Goal: Transaction & Acquisition: Purchase product/service

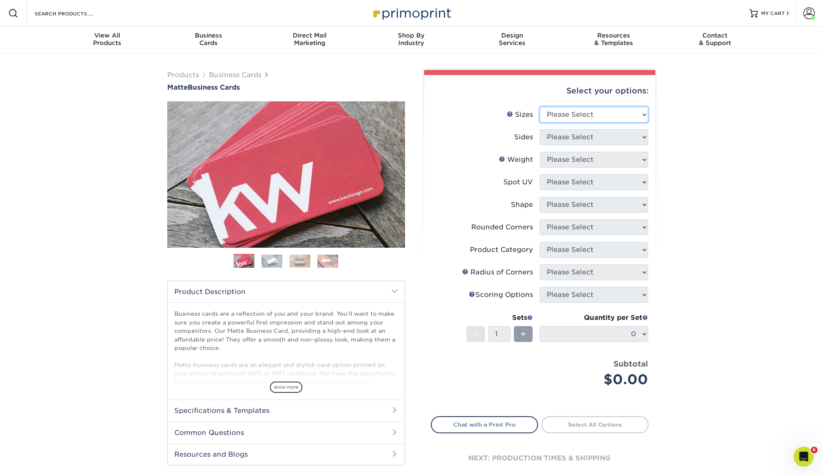
click at [622, 115] on select "Please Select 1.5" x 3.5" - Mini 1.75" x 3.5" - Mini 2" x 2" - Square 2" x 3" -…" at bounding box center [594, 115] width 108 height 16
select select "2.00x3.50"
click at [540, 107] on select "Please Select 1.5" x 3.5" - Mini 1.75" x 3.5" - Mini 2" x 2" - Square 2" x 3" -…" at bounding box center [594, 115] width 108 height 16
click at [619, 138] on select "Please Select Print Both Sides Print Front Only" at bounding box center [594, 137] width 108 height 16
select select "13abbda7-1d64-4f25-8bb2-c179b224825d"
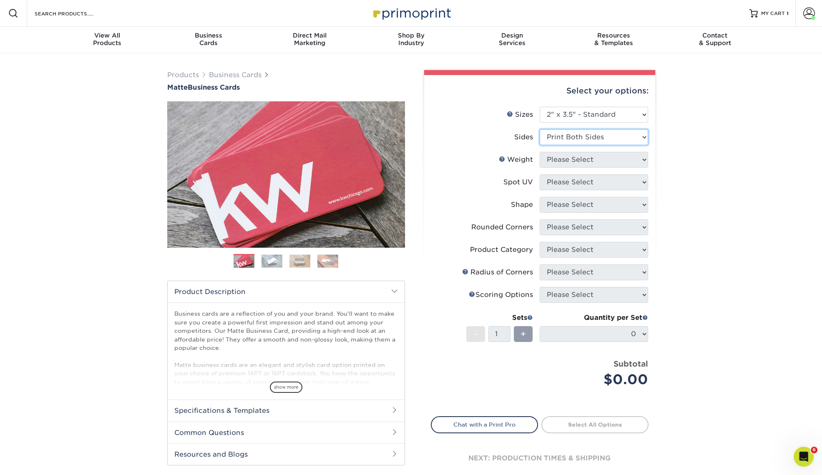
click at [540, 129] on select "Please Select Print Both Sides Print Front Only" at bounding box center [594, 137] width 108 height 16
click at [612, 161] on select "Please Select 16PT 14PT" at bounding box center [594, 160] width 108 height 16
select select "14PT"
click at [540, 152] on select "Please Select 16PT 14PT" at bounding box center [594, 160] width 108 height 16
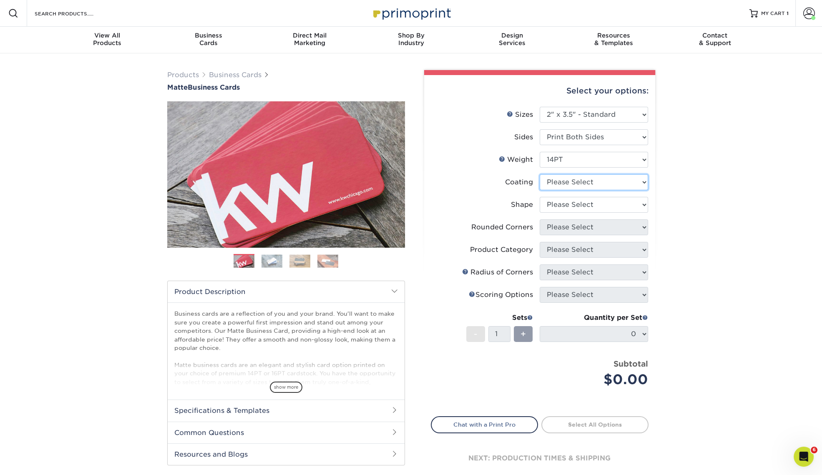
click at [601, 182] on select at bounding box center [594, 182] width 108 height 16
select select "121bb7b5-3b4d-429f-bd8d-bbf80e953313"
click at [540, 174] on select at bounding box center [594, 182] width 108 height 16
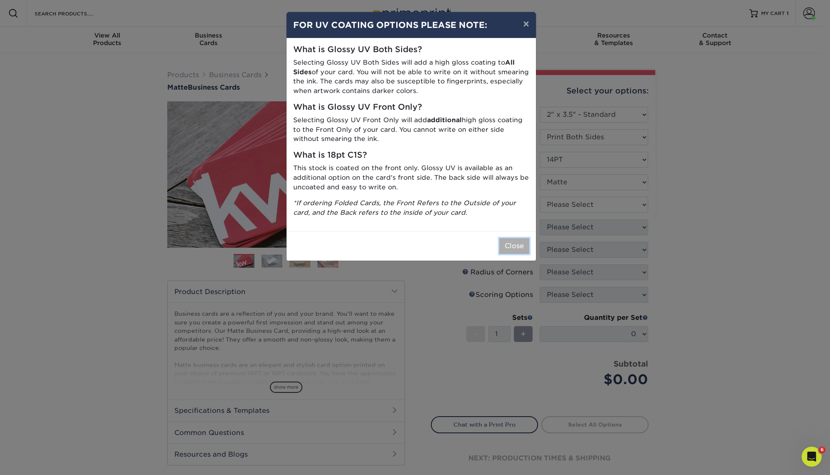
click at [508, 247] on button "Close" at bounding box center [514, 246] width 30 height 16
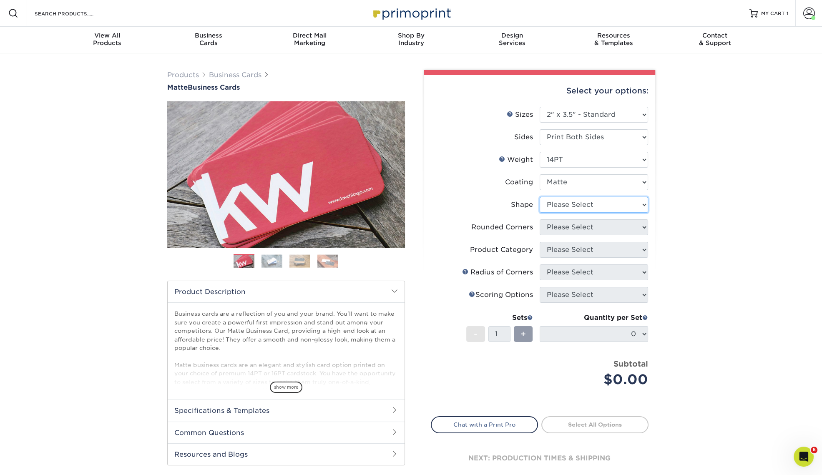
click at [614, 206] on select "Please Select Standard" at bounding box center [594, 205] width 108 height 16
select select "standard"
click at [540, 197] on select "Please Select Standard" at bounding box center [594, 205] width 108 height 16
click at [600, 229] on select "Please Select Yes - Round 2 Corners Yes - Round 4 Corners No" at bounding box center [594, 227] width 108 height 16
select select "0"
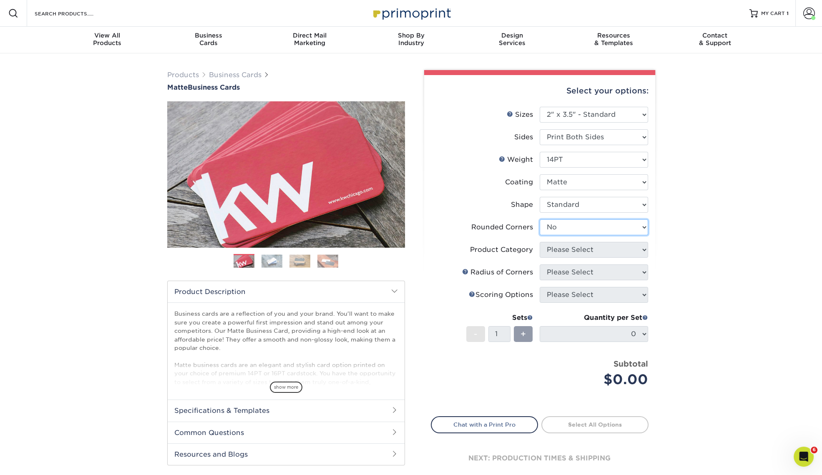
click at [540, 219] on select "Please Select Yes - Round 2 Corners Yes - Round 4 Corners No" at bounding box center [594, 227] width 108 height 16
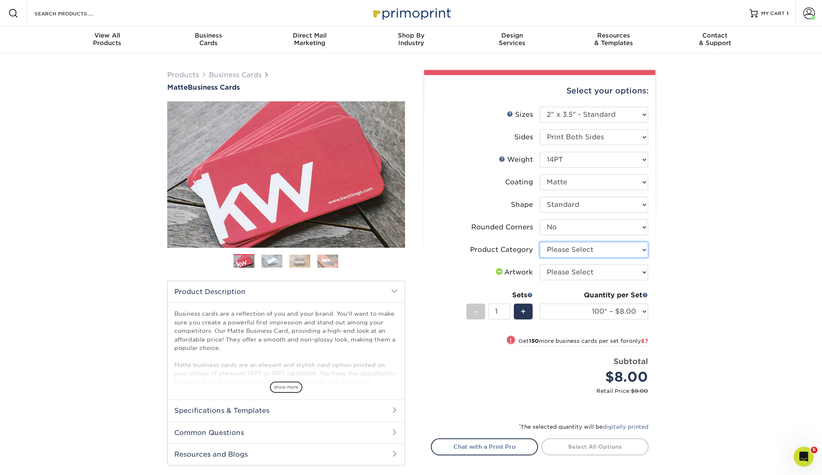
click at [615, 249] on select "Please Select Business Cards" at bounding box center [594, 250] width 108 height 16
select select "3b5148f1-0588-4f88-a218-97bcfdce65c1"
click at [540, 242] on select "Please Select Business Cards" at bounding box center [594, 250] width 108 height 16
click at [605, 272] on select "Please Select I will upload files I need a design - $100" at bounding box center [594, 272] width 108 height 16
select select "upload"
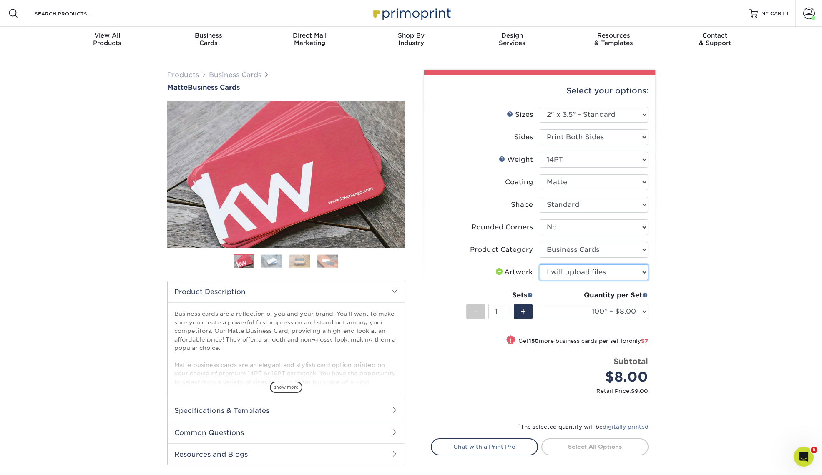
click at [540, 264] on select "Please Select I will upload files I need a design - $100" at bounding box center [594, 272] width 108 height 16
click at [634, 316] on select "100* – $8.00 250* – $15.00 500 – $30.00 1000 – $37.00 2500 – $66.00 5000 – $127…" at bounding box center [594, 312] width 108 height 16
select select "250* – $15.00"
click at [540, 304] on select "100* – $8.00 250* – $15.00 500 – $30.00 1000 – $37.00 2500 – $66.00 5000 – $127…" at bounding box center [594, 312] width 108 height 16
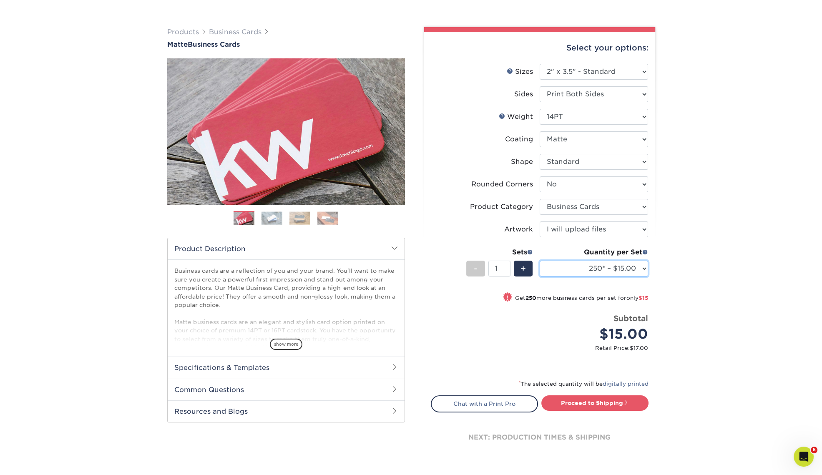
scroll to position [52, 0]
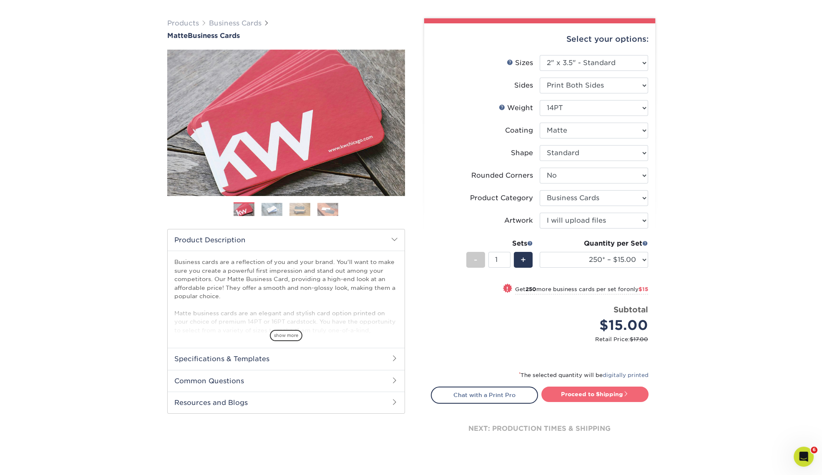
click at [615, 396] on link "Proceed to Shipping" at bounding box center [594, 394] width 107 height 15
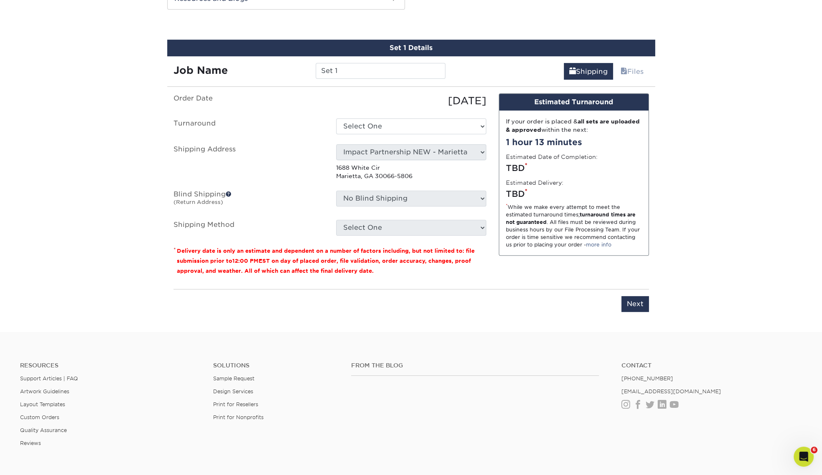
scroll to position [460, 0]
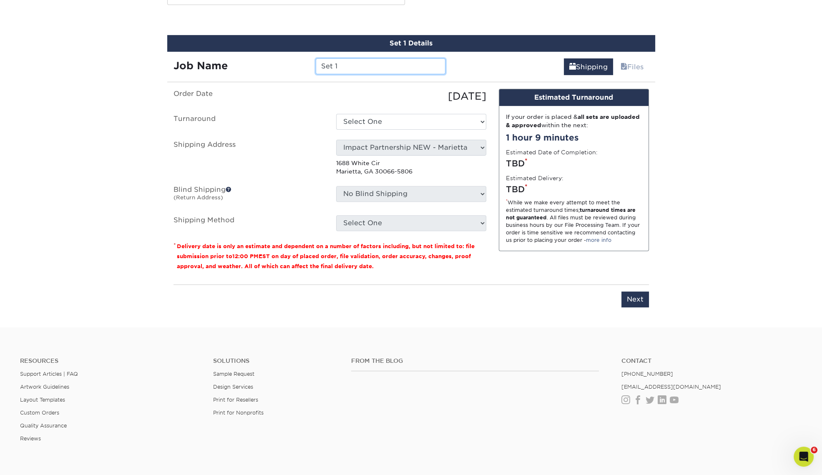
click at [375, 64] on input "Set 1" at bounding box center [381, 66] width 130 height 16
paste input "tandleyS_ApptCard_s03_TW"
type input "StandleyS_ApptCard_s03_TW"
click at [388, 118] on select "Select One 2-4 Business Days 2 Day Next Business Day" at bounding box center [411, 122] width 150 height 16
select select "56f96fba-ecd4-4e1b-a4a4-6bff8fef1ff9"
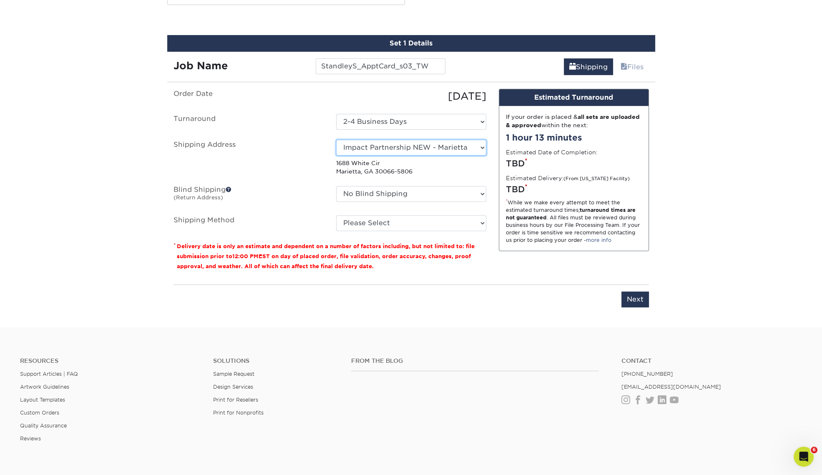
click at [414, 148] on select "Select One Andrew Hansen - Palm Spring, Suite 3 John McNamara - 7350 W. College…" at bounding box center [411, 148] width 150 height 16
select select "newaddress"
click at [336, 140] on select "Select One Andrew Hansen - Palm Spring, Suite 3 John McNamara - 7350 W. College…" at bounding box center [411, 148] width 150 height 16
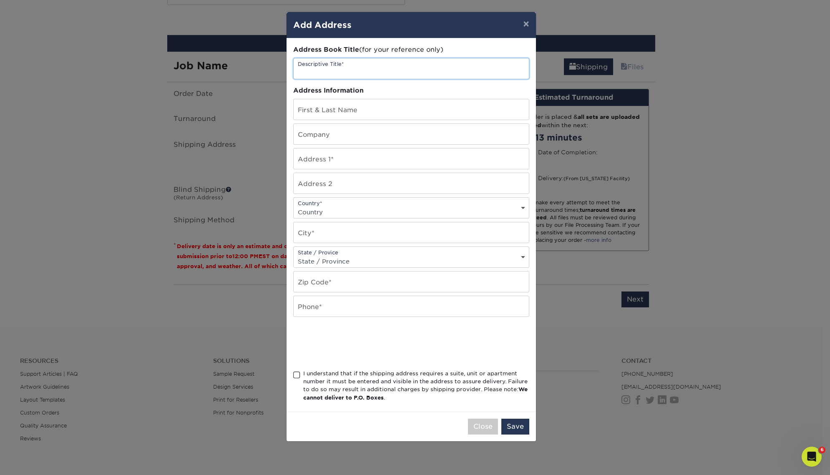
click at [378, 68] on input "text" at bounding box center [411, 68] width 235 height 20
type input "[PERSON_NAME]"
click at [365, 106] on input "text" at bounding box center [411, 109] width 235 height 20
type input "[PERSON_NAME]"
click at [330, 138] on input "text" at bounding box center [411, 134] width 235 height 20
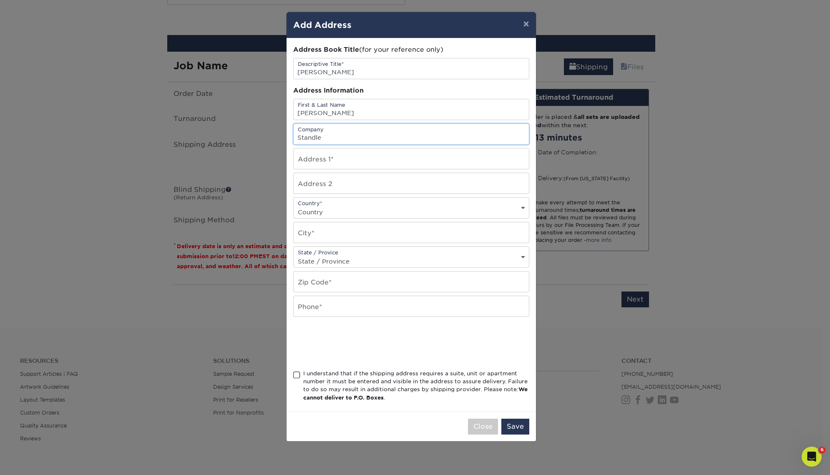
type input "[PERSON_NAME] Financial Group"
click at [338, 164] on input "text" at bounding box center [411, 158] width 235 height 20
paste input "1804 Williamson Court Suite 207 Brentwood, TN 37027 United States"
type input "1804 Williamson Court Suite 207 Brentwood, TN 37027 United States"
click at [377, 257] on select "State / Province Alabama Alaska Arizona Arkansas California Colorado Connecticu…" at bounding box center [411, 261] width 235 height 12
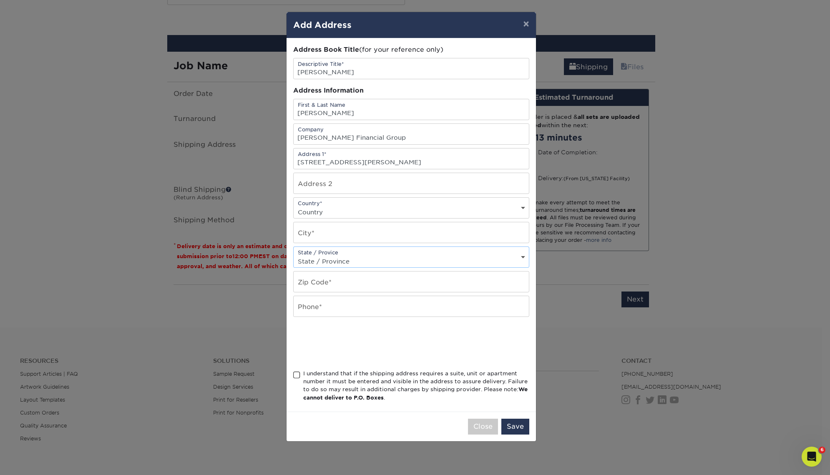
select select "TN"
click at [294, 255] on select "State / Province Alabama Alaska Arizona Arkansas California Colorado Connecticu…" at bounding box center [411, 261] width 235 height 12
click at [460, 159] on input "1804 Williamson Court Suite 207 Brentwood, TN 37027 United States" at bounding box center [411, 158] width 235 height 20
type input "1804 Williamson Court Suite 207 Brentwood, TN United States"
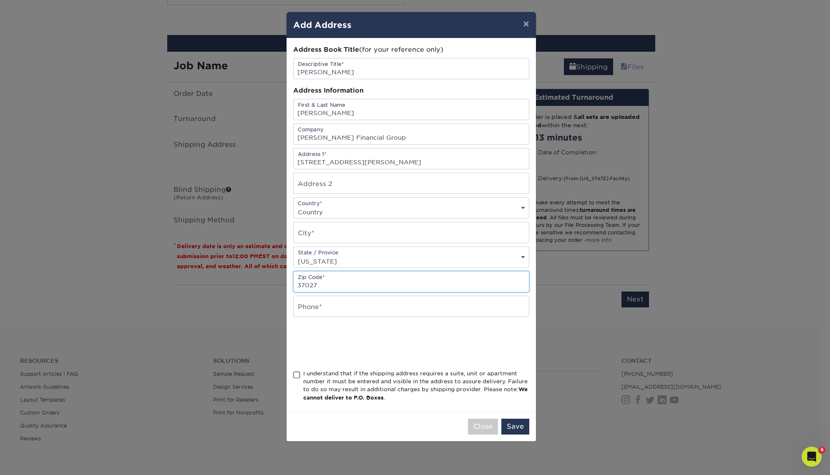
type input "37027"
click at [345, 309] on input "text" at bounding box center [411, 306] width 235 height 20
type input "8003805040"
type input "#205"
select select "US"
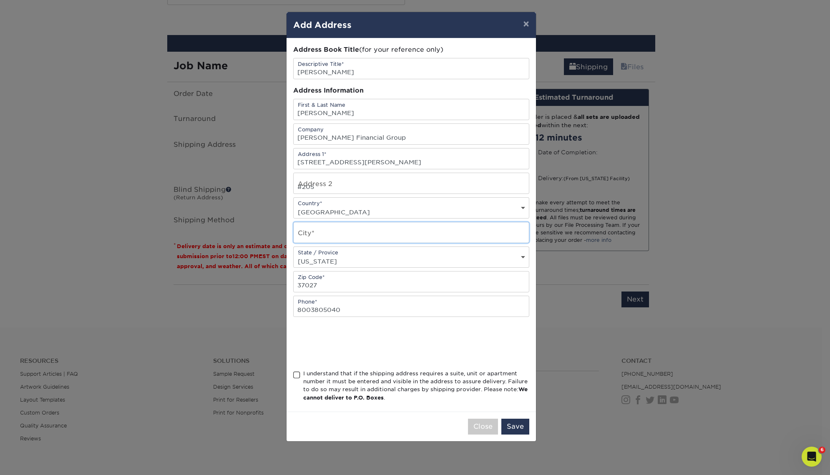
type input "Bedford"
drag, startPoint x: 370, startPoint y: 160, endPoint x: 400, endPoint y: 160, distance: 29.2
click at [400, 160] on input "1804 Williamson Court Suite 207 Brentwood, TN United States" at bounding box center [411, 158] width 235 height 20
type input "1804 Williamson Court Brentwood, TN United States"
click at [313, 184] on input "#205Suite 207" at bounding box center [411, 183] width 235 height 20
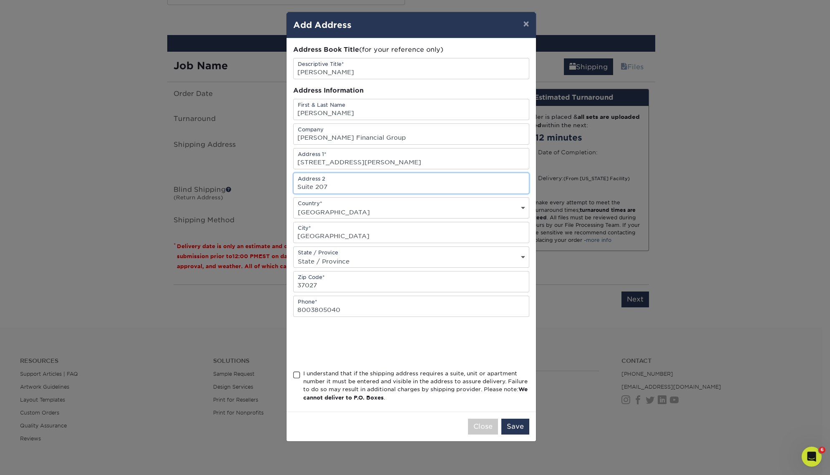
type input "Suite 207"
click at [363, 233] on input "Bedford" at bounding box center [411, 232] width 235 height 20
drag, startPoint x: 337, startPoint y: 234, endPoint x: 291, endPoint y: 235, distance: 45.5
click at [291, 235] on div "Address Book Title (for your reference only) Descriptive Title* Steve Standley …" at bounding box center [411, 224] width 249 height 373
click at [389, 161] on input "1804 Williamson Court Brentwood, TN United States" at bounding box center [411, 158] width 235 height 20
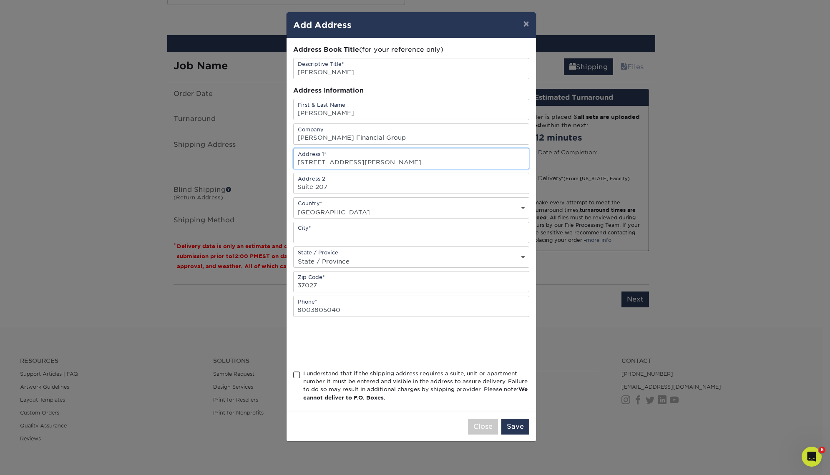
click at [389, 161] on input "1804 Williamson Court Brentwood, TN United States" at bounding box center [411, 158] width 235 height 20
type input "1804 Williamson Court , TN United States"
type input "Brentwood"
drag, startPoint x: 439, startPoint y: 160, endPoint x: 416, endPoint y: 204, distance: 49.6
click at [368, 161] on input "1804 Williamson Court , TN United States" at bounding box center [411, 158] width 235 height 20
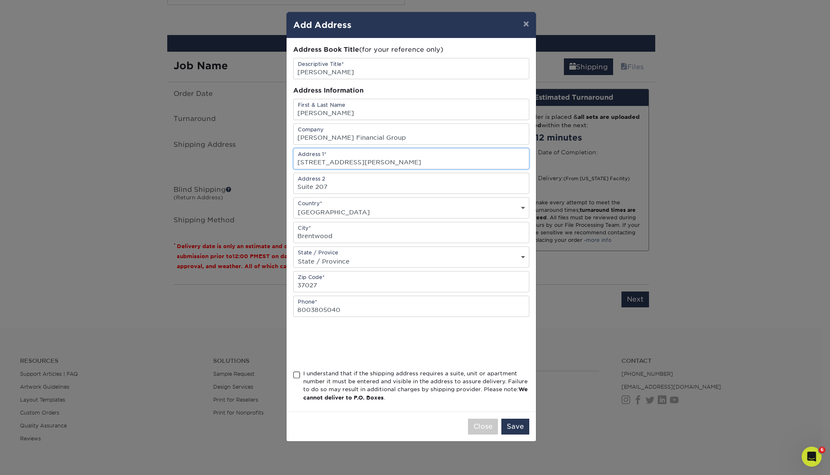
paste input "Suite 207 Brentwood, TN 37027 United States"
drag, startPoint x: 371, startPoint y: 161, endPoint x: 400, endPoint y: 161, distance: 29.6
click at [400, 161] on input "1804 Williamson Court Suite 207 Brentwood, TN 37027 United States" at bounding box center [411, 158] width 235 height 20
type input "1804 Williamson Court Brentwood, TN 37027 United States"
type input "Suite 207"
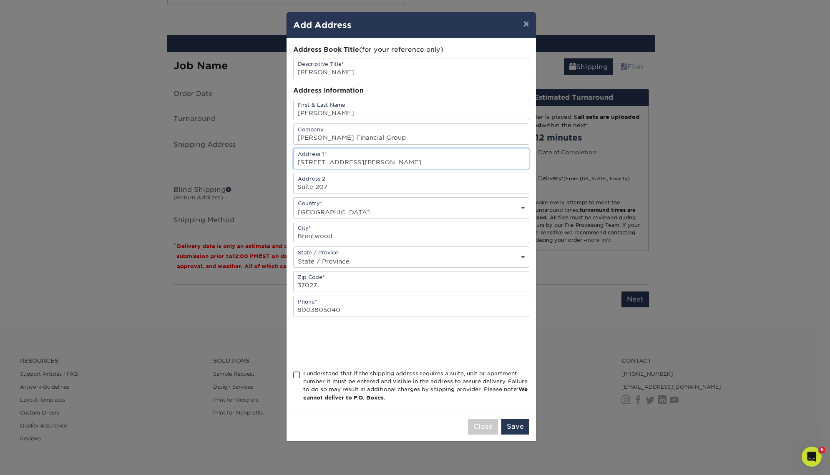
click at [389, 161] on input "1804 Williamson Court Brentwood, TN 37027 United States" at bounding box center [411, 158] width 235 height 20
type input "1804 Williamson Court , TN 37027 United States"
type input "Brentwood"
click at [395, 160] on input "1804 Williamson Court , TN 37027 United States" at bounding box center [411, 158] width 235 height 20
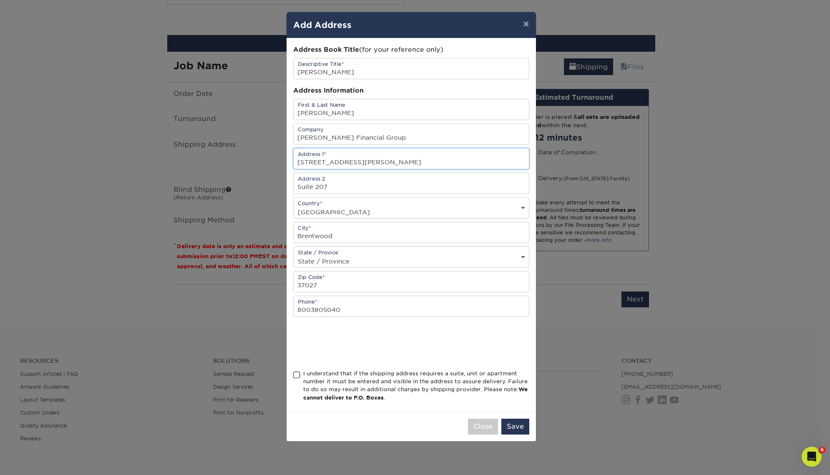
click at [395, 160] on input "1804 Williamson Court , TN 37027 United States" at bounding box center [411, 158] width 235 height 20
type input "1804 Williamson Court , TN United States"
type input "37027"
drag, startPoint x: 456, startPoint y: 160, endPoint x: 367, endPoint y: 164, distance: 88.9
click at [367, 164] on input "1804 Williamson Court , TN United States" at bounding box center [411, 158] width 235 height 20
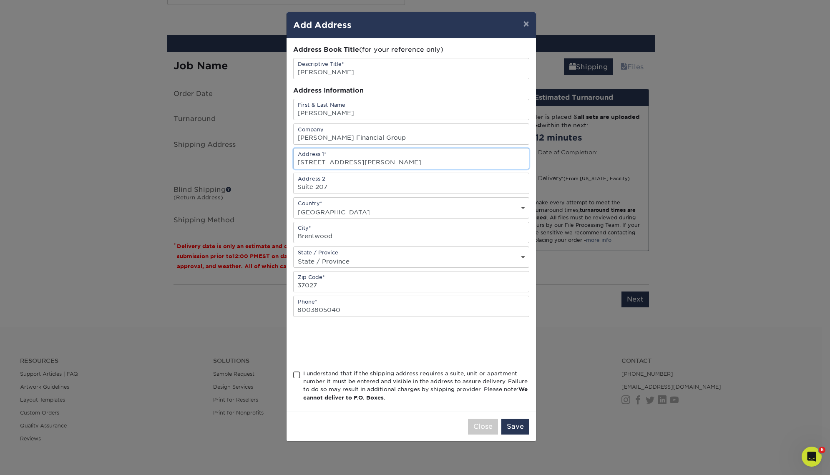
type input "[STREET_ADDRESS][PERSON_NAME]"
click at [434, 136] on input "[PERSON_NAME] Financial Group" at bounding box center [411, 134] width 235 height 20
click at [415, 109] on input "[PERSON_NAME]" at bounding box center [411, 109] width 235 height 20
click at [404, 70] on input "[PERSON_NAME]" at bounding box center [411, 68] width 235 height 20
click at [367, 378] on div "I understand that if the shipping address requires a suite, unit or apartment n…" at bounding box center [416, 386] width 226 height 33
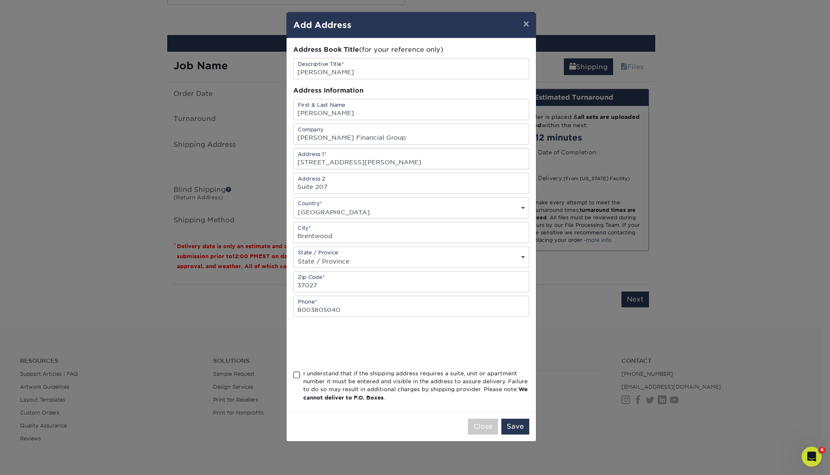
click at [0, 0] on input "I understand that if the shipping address requires a suite, unit or apartment n…" at bounding box center [0, 0] width 0 height 0
click at [518, 425] on button "Save" at bounding box center [515, 427] width 28 height 16
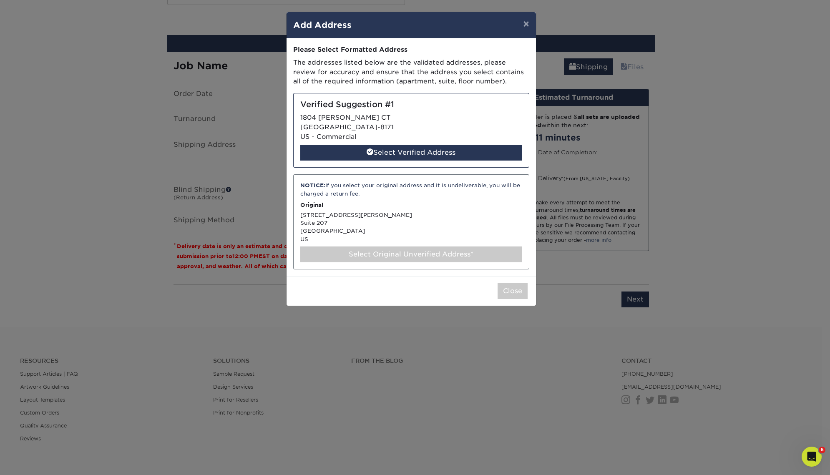
click at [418, 256] on div "Select Original Unverified Address*" at bounding box center [411, 255] width 222 height 16
select select "286582"
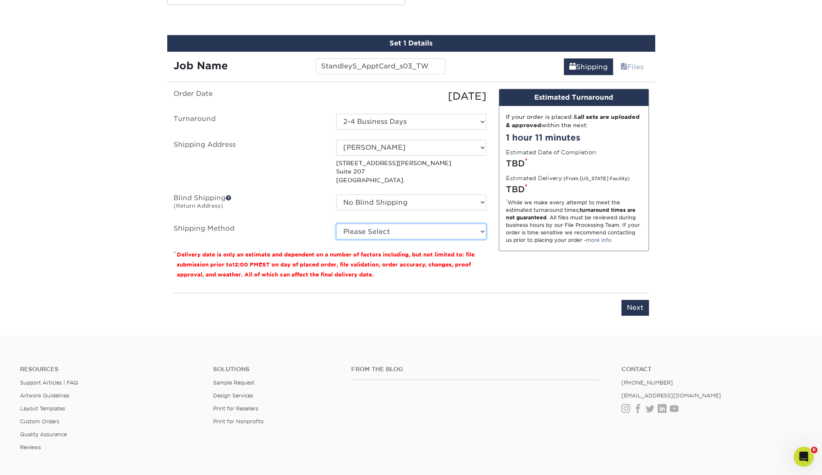
click at [414, 232] on select "Please Select Ground Shipping (+$7.84) 3 Day Shipping Service (+$15.34) 2 Day A…" at bounding box center [411, 232] width 150 height 16
select select "03"
click at [336, 224] on select "Please Select Ground Shipping (+$7.84) 3 Day Shipping Service (+$15.34) 2 Day A…" at bounding box center [411, 232] width 150 height 16
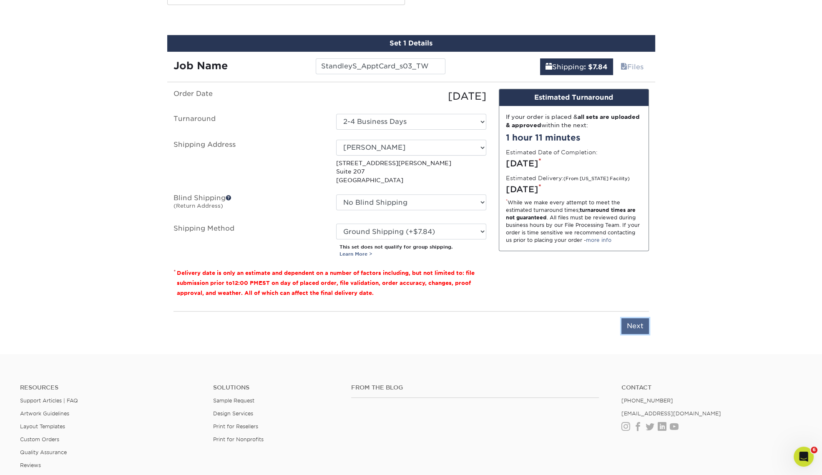
click at [637, 325] on input "Next" at bounding box center [635, 326] width 28 height 16
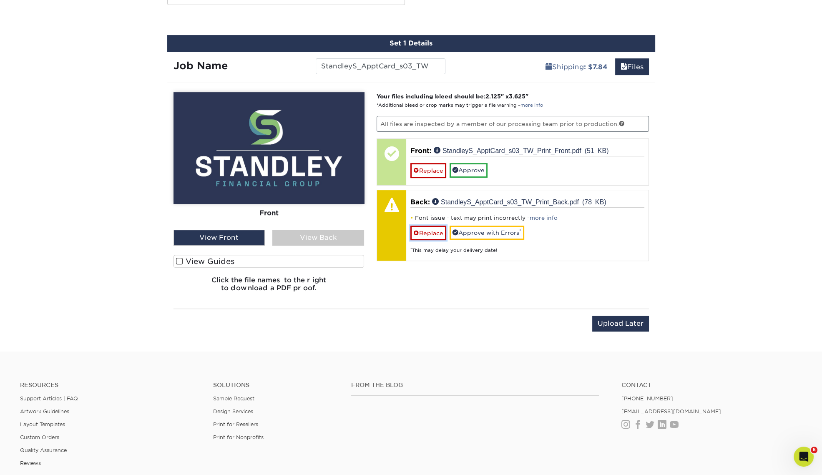
drag, startPoint x: 426, startPoint y: 231, endPoint x: 462, endPoint y: 237, distance: 36.3
click at [426, 231] on link "Replace" at bounding box center [428, 233] width 36 height 15
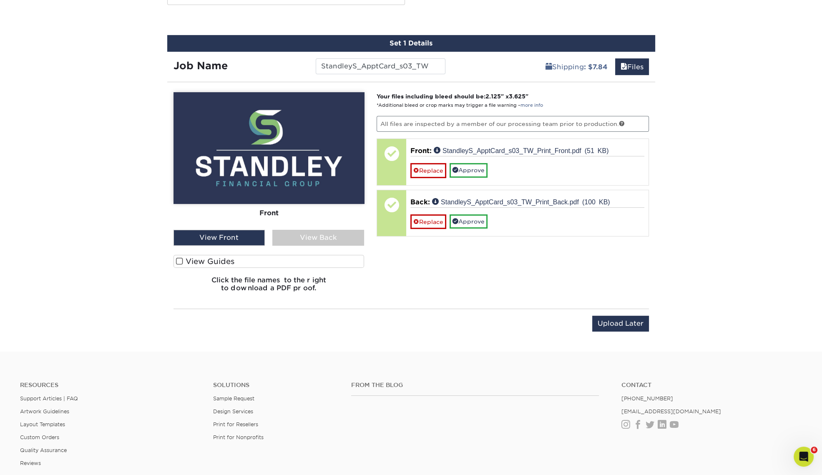
click at [312, 236] on div "View Back" at bounding box center [318, 238] width 92 height 16
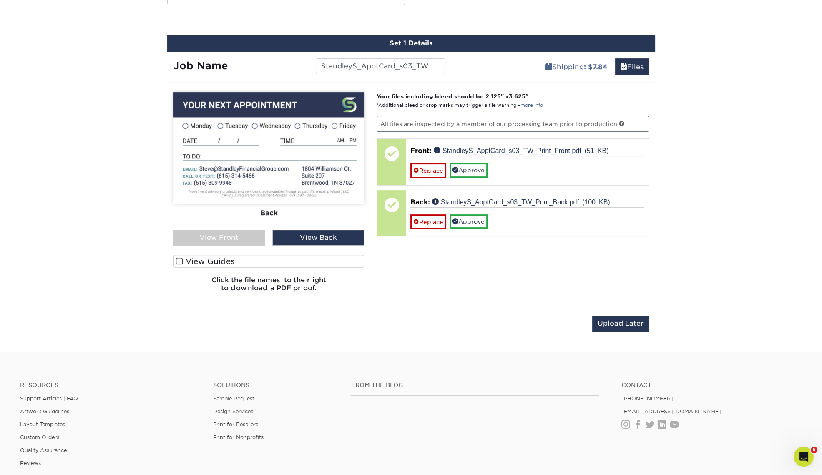
click at [244, 238] on div "View Front" at bounding box center [220, 238] width 92 height 16
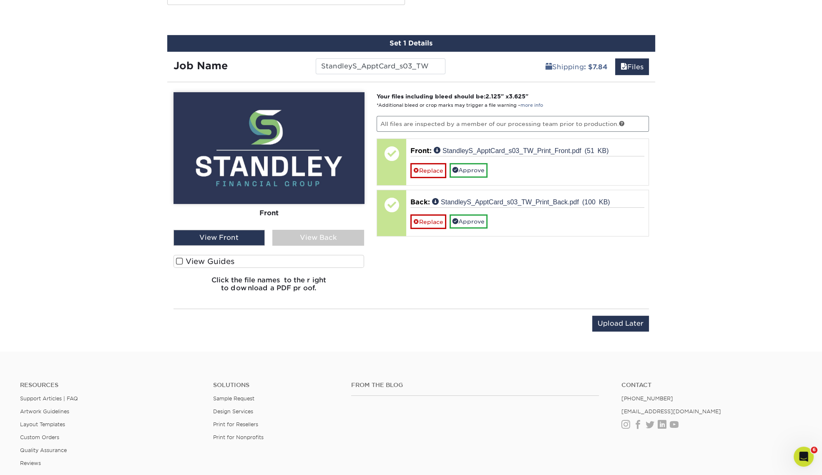
click at [291, 238] on div "View Back" at bounding box center [318, 238] width 92 height 16
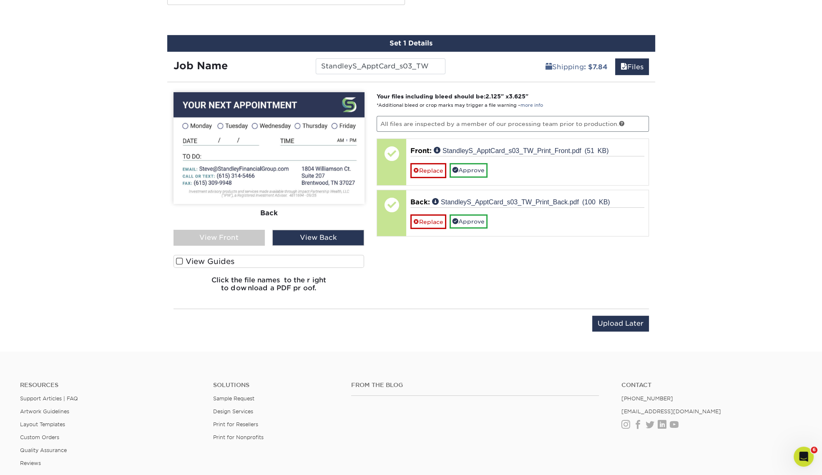
click at [207, 258] on label "View Guides" at bounding box center [269, 261] width 191 height 13
click at [0, 0] on input "View Guides" at bounding box center [0, 0] width 0 height 0
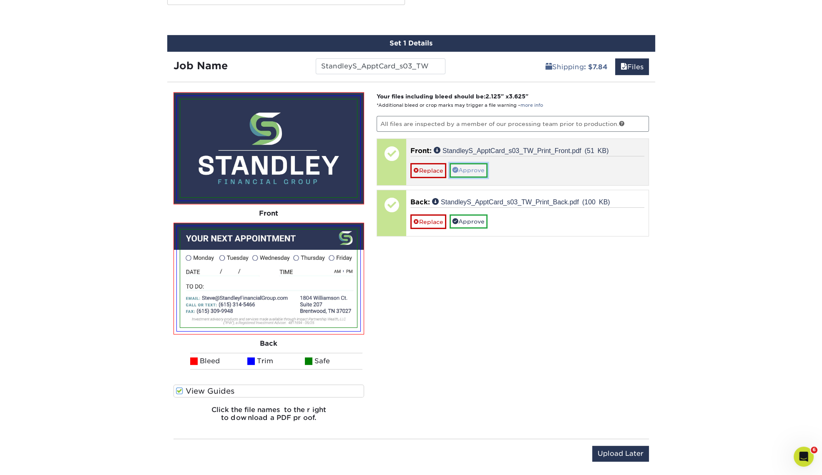
click at [467, 171] on link "Approve" at bounding box center [469, 170] width 38 height 14
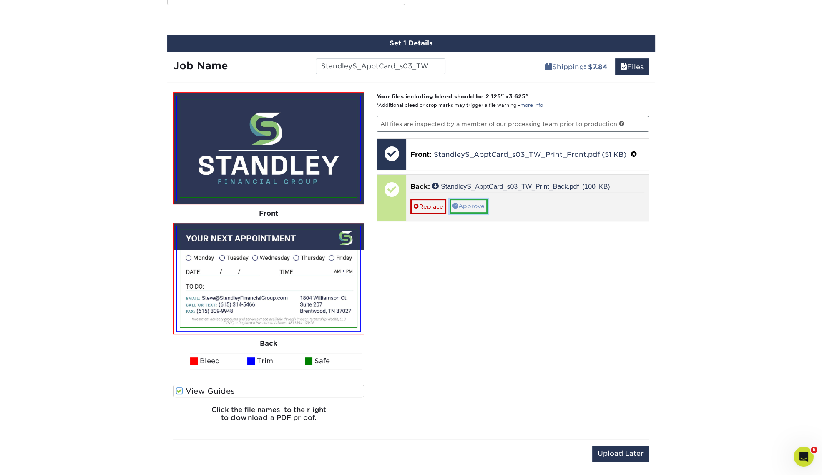
click at [473, 208] on link "Approve" at bounding box center [469, 206] width 38 height 14
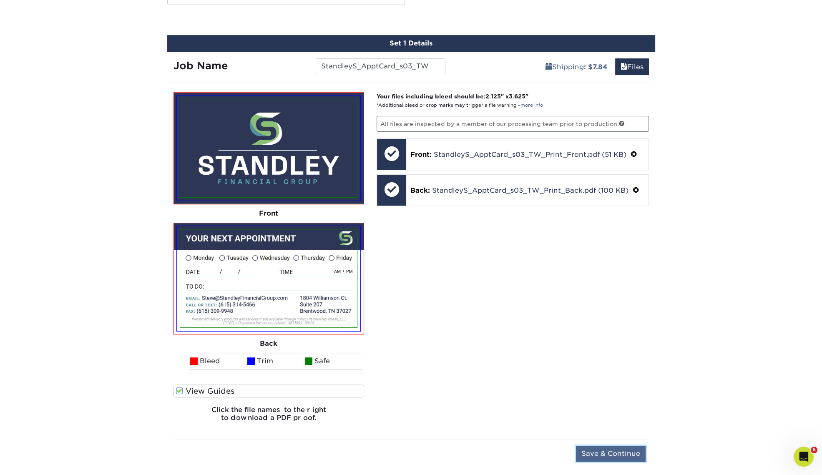
click at [614, 457] on input "Save & Continue" at bounding box center [611, 454] width 70 height 16
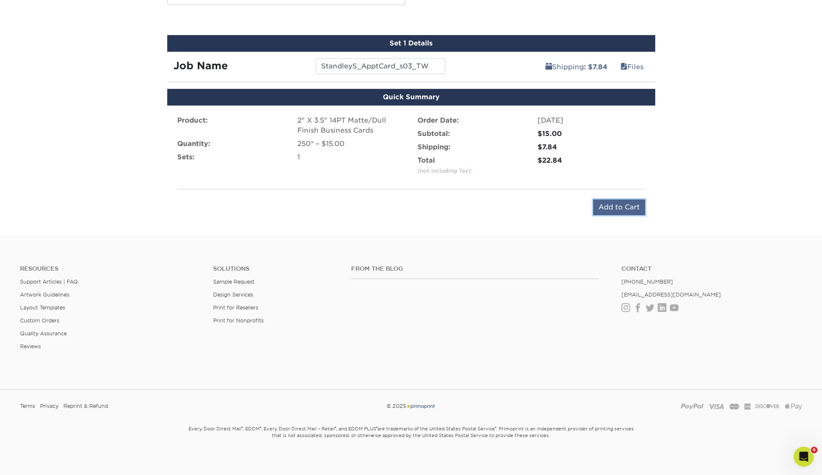
click at [620, 205] on input "Add to Cart" at bounding box center [619, 207] width 52 height 16
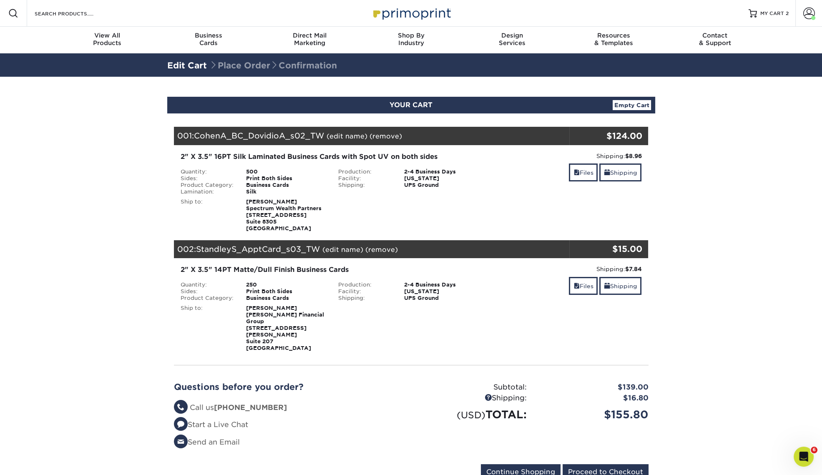
click at [383, 136] on link "(remove)" at bounding box center [386, 136] width 33 height 8
click at [540, 133] on link "Yes" at bounding box center [540, 136] width 12 height 8
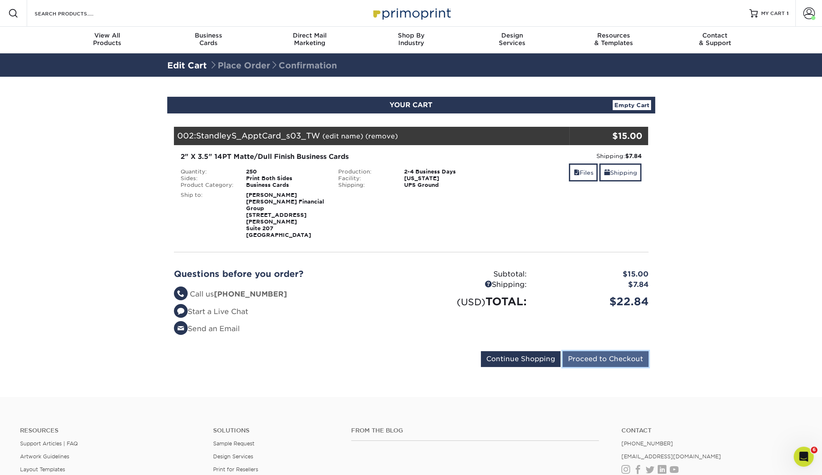
click at [609, 351] on input "Proceed to Checkout" at bounding box center [606, 359] width 86 height 16
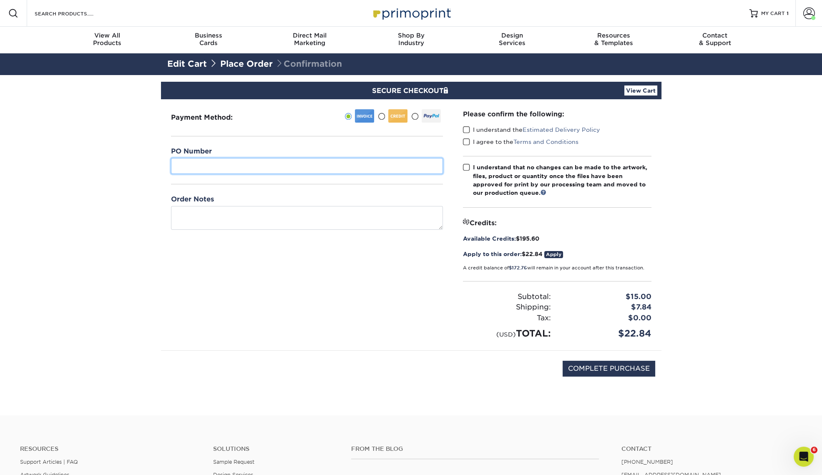
click at [220, 168] on input "text" at bounding box center [307, 166] width 272 height 16
paste input "StandleyS_ApptCard_s03_TW"
type input "StandleyS_ApptCard_s03_TW"
click at [282, 272] on div "Payment Method:" at bounding box center [307, 224] width 292 height 251
click at [468, 128] on span at bounding box center [466, 130] width 7 height 8
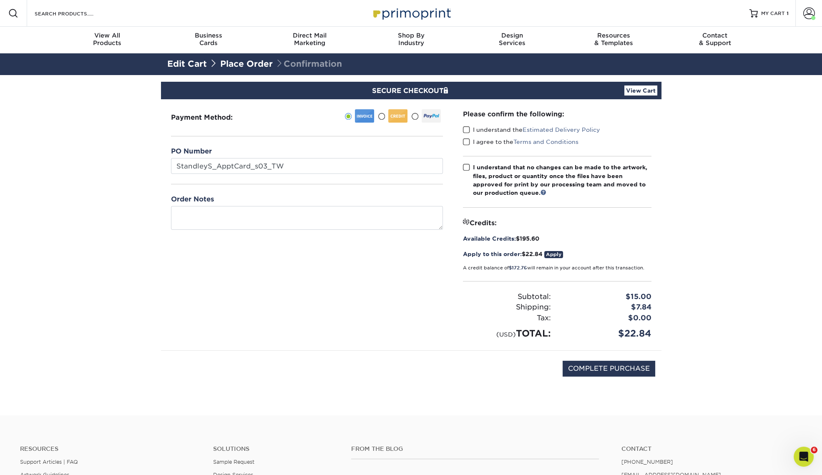
click at [0, 0] on input "I understand the Estimated Delivery Policy" at bounding box center [0, 0] width 0 height 0
click at [466, 140] on span at bounding box center [466, 142] width 7 height 8
click at [0, 0] on input "I agree to the Terms and Conditions" at bounding box center [0, 0] width 0 height 0
drag, startPoint x: 465, startPoint y: 164, endPoint x: 526, endPoint y: 234, distance: 92.3
click at [465, 164] on span at bounding box center [466, 168] width 7 height 8
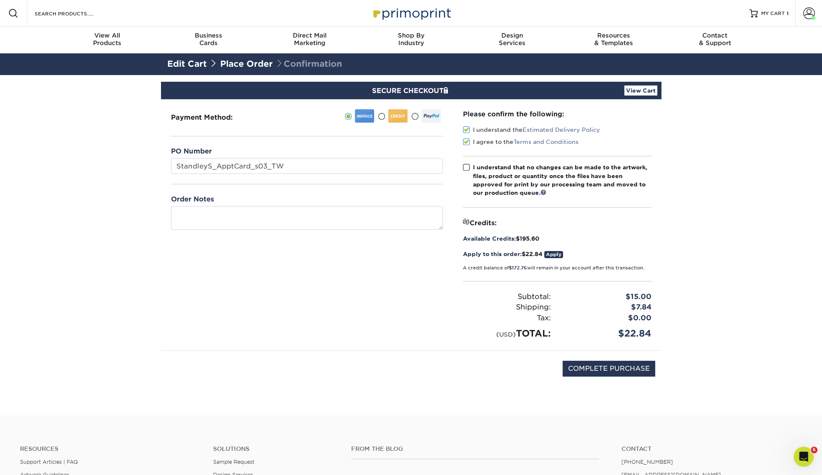
click at [0, 0] on input "I understand that no changes can be made to the artwork, files, product or quan…" at bounding box center [0, 0] width 0 height 0
click at [634, 367] on input "COMPLETE PURCHASE" at bounding box center [609, 369] width 93 height 16
type input "PROCESSING, PLEASE WAIT..."
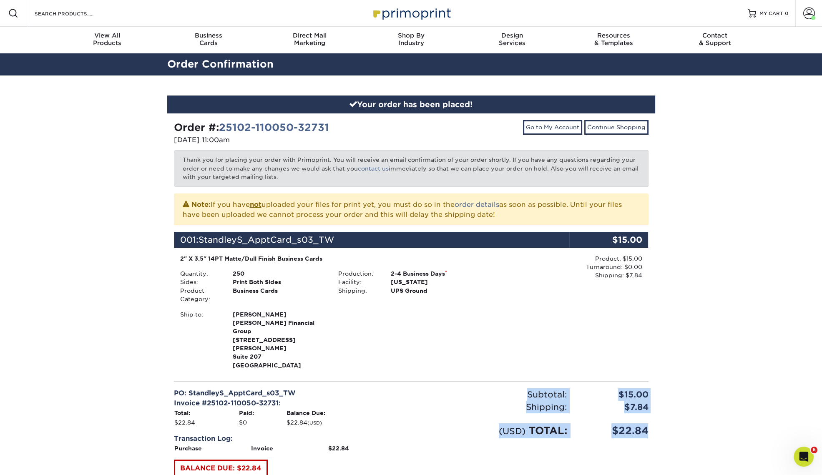
drag, startPoint x: 648, startPoint y: 413, endPoint x: 528, endPoint y: 373, distance: 126.1
click at [528, 388] on div "Subtotal: $15.00 Shipping: $7.84 Discounts: - $0.00 (USD) TOTAL: $22.84" at bounding box center [533, 464] width 244 height 152
copy div "Subtotal: $15.00 Shipping: $7.84 Discounts: - $0.00 (USD) TOTAL: $22.84"
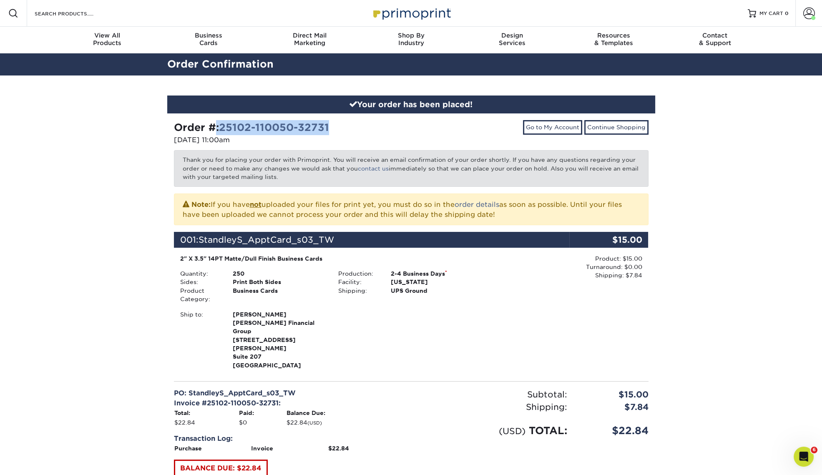
drag, startPoint x: 350, startPoint y: 125, endPoint x: 210, endPoint y: 132, distance: 139.9
click at [210, 132] on div "Order #: 25102-110050-32731" at bounding box center [289, 127] width 231 height 15
copy strong "#: 25102-110050-32731"
click at [294, 175] on p "Thank you for placing your order with Primoprint. You will receive an email con…" at bounding box center [411, 168] width 475 height 36
drag, startPoint x: 248, startPoint y: 274, endPoint x: 177, endPoint y: 257, distance: 72.8
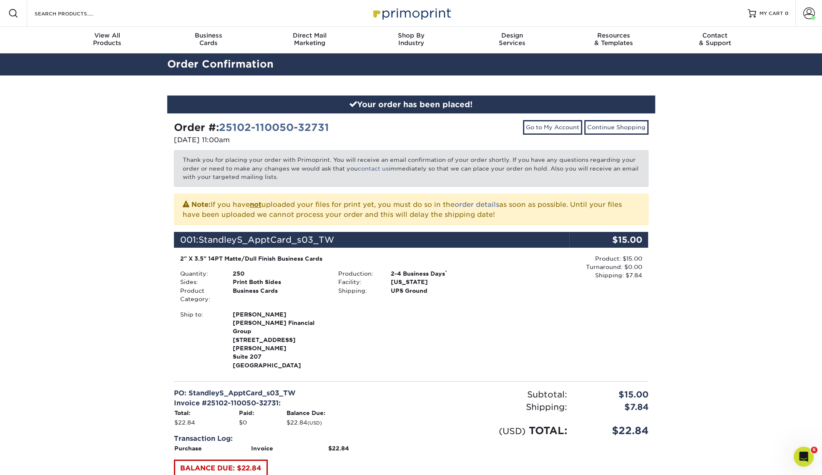
click at [177, 257] on div "2" X 3.5" 14PT Matte/Dull Finish Business Cards Quantity: 250 Sides: Print Both…" at bounding box center [332, 312] width 317 height 116
copy div "2" X 3.5" 14PT Matte/Dull Finish Business Cards Quantity: 250"
click at [484, 311] on div "Ship to: Steve Standley Standley Financial Group 1804 Williamson Court Suite 207" at bounding box center [332, 340] width 317 height 60
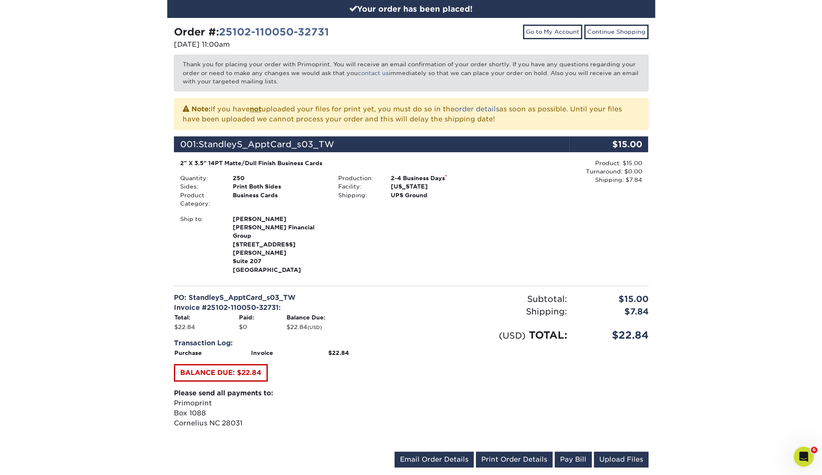
scroll to position [104, 0]
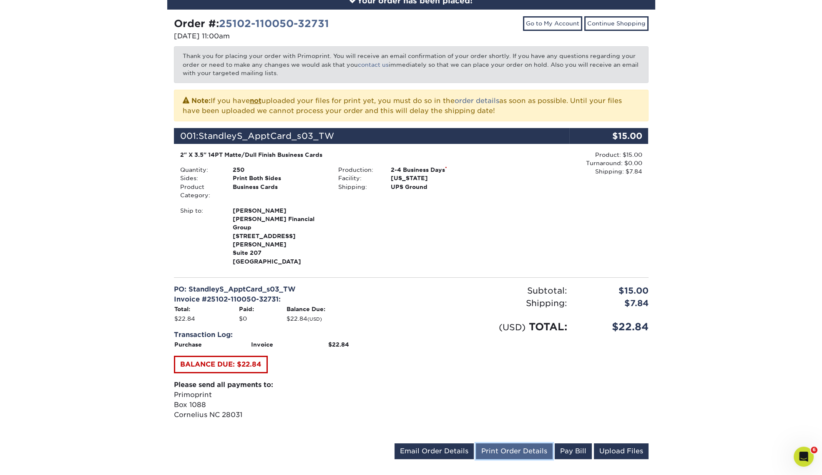
click at [499, 443] on link "Print Order Details" at bounding box center [514, 451] width 77 height 16
